Goal: Check status: Check status

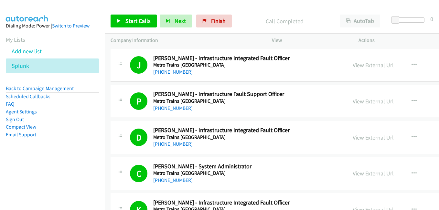
drag, startPoint x: 0, startPoint y: 0, endPoint x: 369, endPoint y: 103, distance: 382.8
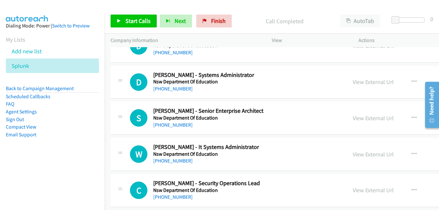
click at [370, 156] on link "View External Url" at bounding box center [373, 154] width 41 height 7
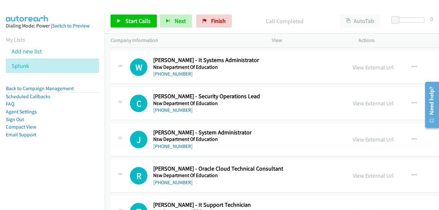
scroll to position [3913, 0]
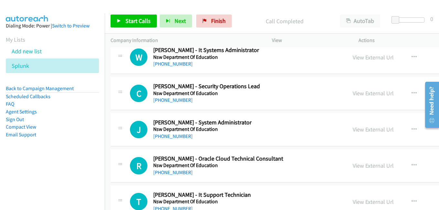
drag, startPoint x: 362, startPoint y: 92, endPoint x: 106, endPoint y: 6, distance: 270.7
click at [362, 92] on link "View External Url" at bounding box center [373, 93] width 41 height 7
click at [377, 132] on link "View External Url" at bounding box center [373, 129] width 41 height 7
drag, startPoint x: 365, startPoint y: 166, endPoint x: 66, endPoint y: 0, distance: 342.1
click at [365, 166] on link "View External Url" at bounding box center [373, 165] width 41 height 7
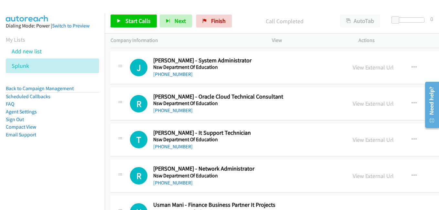
scroll to position [4010, 0]
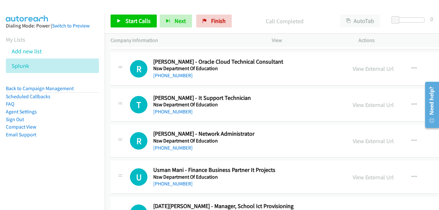
click at [368, 104] on link "View External Url" at bounding box center [373, 104] width 41 height 7
click at [363, 139] on link "View External Url" at bounding box center [373, 140] width 41 height 7
click at [362, 176] on link "View External Url" at bounding box center [373, 177] width 41 height 7
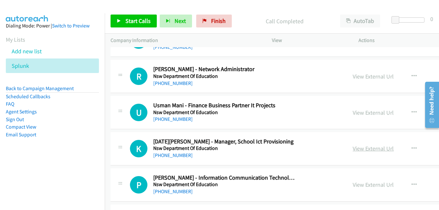
click at [370, 151] on link "View External Url" at bounding box center [373, 148] width 41 height 7
drag, startPoint x: 366, startPoint y: 185, endPoint x: 138, endPoint y: 30, distance: 276.1
click at [366, 185] on link "View External Url" at bounding box center [373, 184] width 41 height 7
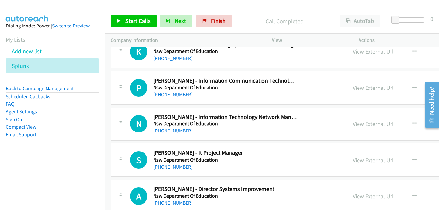
click at [362, 124] on link "View External Url" at bounding box center [373, 123] width 41 height 7
drag, startPoint x: 365, startPoint y: 161, endPoint x: 118, endPoint y: 18, distance: 285.2
click at [365, 161] on link "View External Url" at bounding box center [373, 160] width 41 height 7
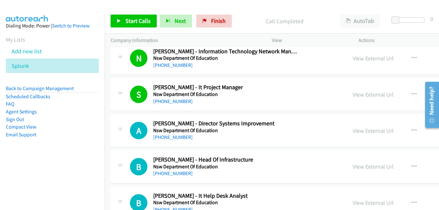
scroll to position [4268, 0]
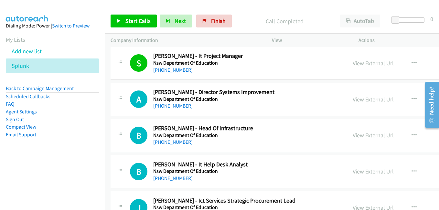
click at [361, 99] on link "View External Url" at bounding box center [373, 99] width 41 height 7
click at [368, 136] on link "View External Url" at bounding box center [373, 135] width 41 height 7
click at [374, 170] on link "View External Url" at bounding box center [373, 171] width 41 height 7
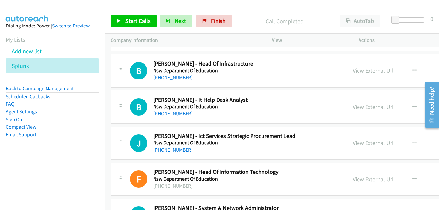
scroll to position [4365, 0]
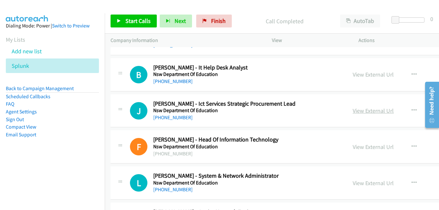
click at [365, 111] on link "View External Url" at bounding box center [373, 110] width 41 height 7
click at [366, 146] on link "View External Url" at bounding box center [373, 146] width 41 height 7
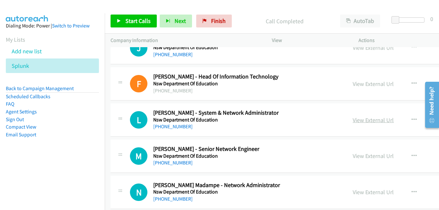
scroll to position [4430, 0]
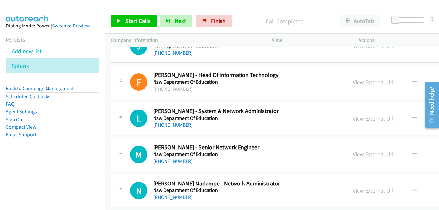
click at [364, 119] on link "View External Url" at bounding box center [373, 118] width 41 height 7
click at [357, 152] on link "View External Url" at bounding box center [373, 154] width 41 height 7
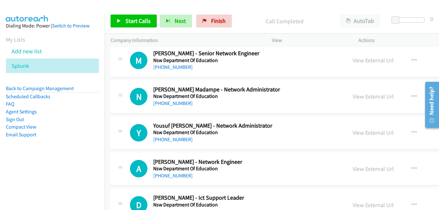
scroll to position [4527, 0]
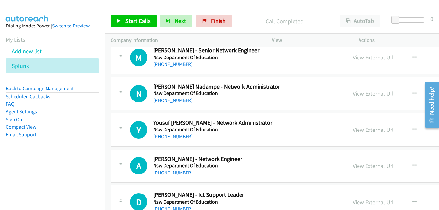
drag, startPoint x: 377, startPoint y: 97, endPoint x: 130, endPoint y: 22, distance: 258.5
click at [377, 97] on link "View External Url" at bounding box center [373, 93] width 41 height 7
click at [366, 128] on link "View External Url" at bounding box center [373, 129] width 41 height 7
click at [371, 166] on link "View External Url" at bounding box center [373, 165] width 41 height 7
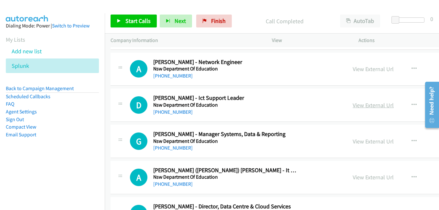
click at [362, 104] on link "View External Url" at bounding box center [373, 105] width 41 height 7
click at [377, 140] on link "View External Url" at bounding box center [373, 141] width 41 height 7
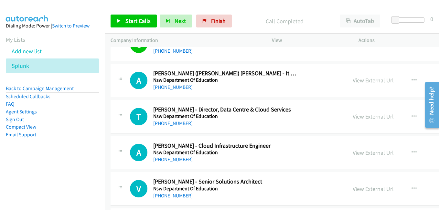
drag, startPoint x: 364, startPoint y: 78, endPoint x: 135, endPoint y: 15, distance: 237.8
click at [364, 78] on link "View External Url" at bounding box center [373, 80] width 41 height 7
drag, startPoint x: 374, startPoint y: 118, endPoint x: 116, endPoint y: 0, distance: 283.9
click at [374, 118] on link "View External Url" at bounding box center [373, 116] width 41 height 7
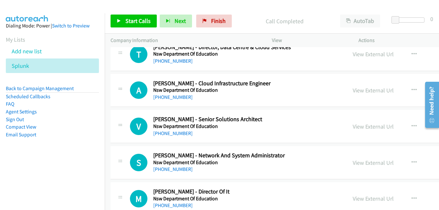
scroll to position [4786, 0]
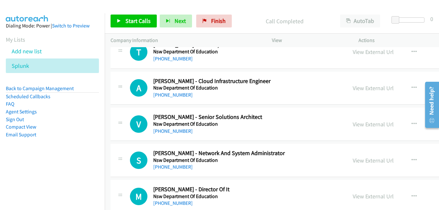
click at [368, 124] on link "View External Url" at bounding box center [373, 124] width 41 height 7
drag, startPoint x: 366, startPoint y: 158, endPoint x: 117, endPoint y: 13, distance: 288.5
click at [366, 158] on link "View External Url" at bounding box center [373, 160] width 41 height 7
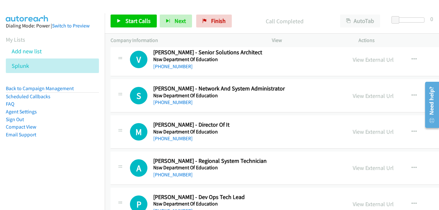
drag, startPoint x: 360, startPoint y: 130, endPoint x: 329, endPoint y: 123, distance: 31.8
click at [360, 130] on link "View External Url" at bounding box center [373, 131] width 41 height 7
click at [366, 169] on link "View External Url" at bounding box center [373, 167] width 41 height 7
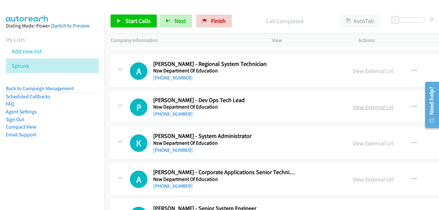
click at [369, 109] on link "View External Url" at bounding box center [373, 106] width 41 height 7
click at [371, 143] on link "View External Url" at bounding box center [373, 143] width 41 height 7
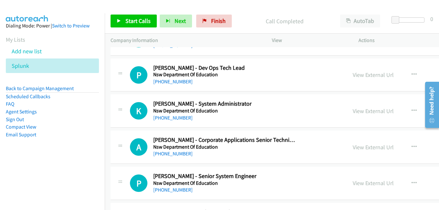
scroll to position [5012, 0]
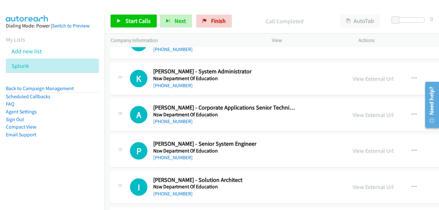
drag, startPoint x: 366, startPoint y: 114, endPoint x: 74, endPoint y: 2, distance: 312.4
click at [366, 114] on link "View External Url" at bounding box center [373, 114] width 41 height 7
click at [369, 152] on link "View External Url" at bounding box center [373, 150] width 41 height 7
drag, startPoint x: 373, startPoint y: 189, endPoint x: 248, endPoint y: 1, distance: 225.5
click at [373, 189] on link "View External Url" at bounding box center [373, 186] width 41 height 7
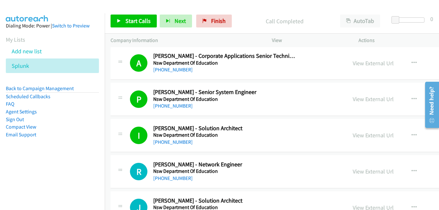
scroll to position [5109, 0]
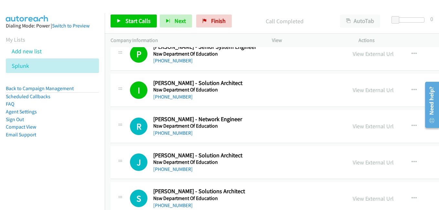
click at [369, 127] on link "View External Url" at bounding box center [373, 126] width 41 height 7
drag, startPoint x: 371, startPoint y: 163, endPoint x: 113, endPoint y: 9, distance: 300.4
click at [371, 163] on link "View External Url" at bounding box center [373, 162] width 41 height 7
click at [372, 201] on link "View External Url" at bounding box center [373, 198] width 41 height 7
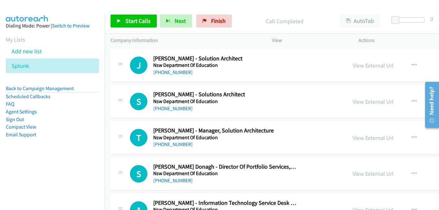
scroll to position [5271, 0]
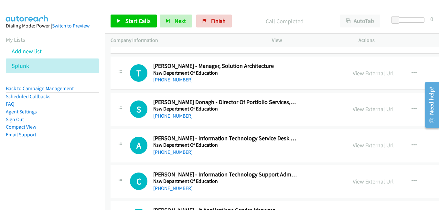
click at [364, 76] on link "View External Url" at bounding box center [373, 73] width 41 height 7
click at [375, 110] on link "View External Url" at bounding box center [373, 108] width 41 height 7
click at [371, 145] on link "View External Url" at bounding box center [373, 145] width 41 height 7
click at [359, 182] on link "View External Url" at bounding box center [373, 181] width 41 height 7
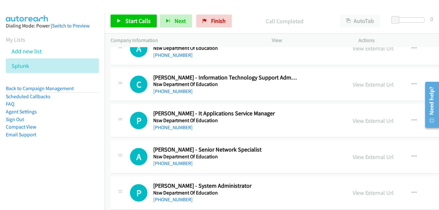
drag, startPoint x: 379, startPoint y: 120, endPoint x: 112, endPoint y: 13, distance: 287.7
click at [379, 120] on link "View External Url" at bounding box center [373, 120] width 41 height 7
click at [364, 159] on link "View External Url" at bounding box center [373, 156] width 41 height 7
drag, startPoint x: 361, startPoint y: 193, endPoint x: 88, endPoint y: 1, distance: 333.5
click at [361, 193] on link "View External Url" at bounding box center [373, 192] width 41 height 7
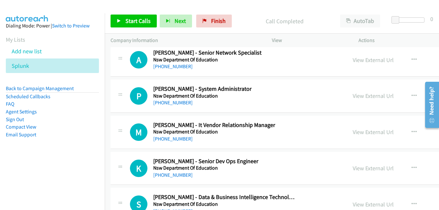
click at [373, 167] on link "View External Url" at bounding box center [373, 168] width 41 height 7
